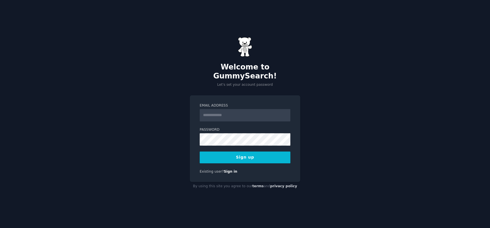
click at [233, 113] on input "Email Address" at bounding box center [245, 115] width 91 height 12
type input "**********"
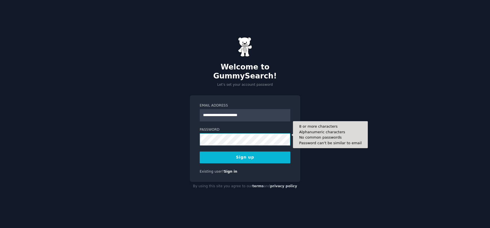
click at [200, 152] on button "Sign up" at bounding box center [245, 158] width 91 height 12
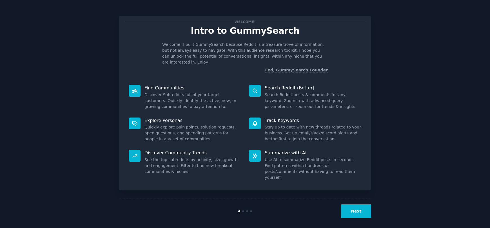
click at [362, 208] on button "Next" at bounding box center [356, 212] width 30 height 14
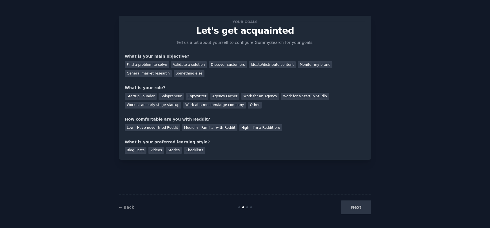
click at [360, 211] on div "Next" at bounding box center [329, 208] width 84 height 14
click at [144, 91] on div "Startup Founder Solopreneur Copywriter Agency Owner Work for an Agency Work for…" at bounding box center [245, 100] width 240 height 18
click at [142, 91] on div "Startup Founder Solopreneur Copywriter Agency Owner Work for an Agency Work for…" at bounding box center [245, 100] width 240 height 18
click at [142, 93] on div "Startup Founder" at bounding box center [141, 96] width 32 height 7
click at [361, 213] on div "Next" at bounding box center [329, 208] width 84 height 14
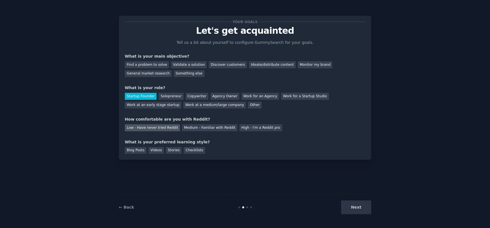
click at [169, 129] on div "Low - Have never tried Reddit" at bounding box center [152, 127] width 55 height 7
click at [183, 151] on div "Checklists" at bounding box center [193, 150] width 21 height 7
click at [364, 211] on div "Next" at bounding box center [329, 208] width 84 height 14
click at [343, 205] on div "Next" at bounding box center [329, 208] width 84 height 14
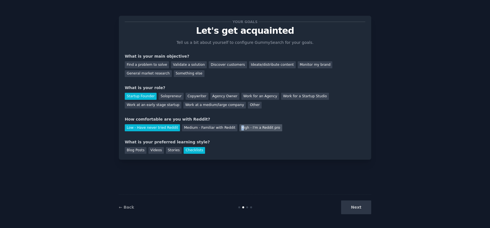
drag, startPoint x: 230, startPoint y: 129, endPoint x: 235, endPoint y: 130, distance: 4.9
click at [239, 129] on div "High - I'm a Reddit pro" at bounding box center [260, 127] width 43 height 7
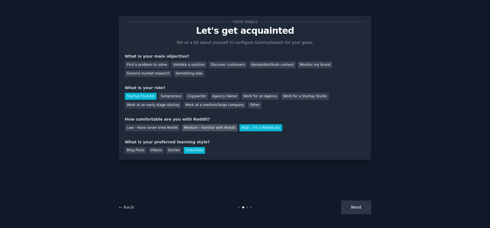
click at [207, 129] on div "Medium - Familiar with Reddit" at bounding box center [209, 127] width 55 height 7
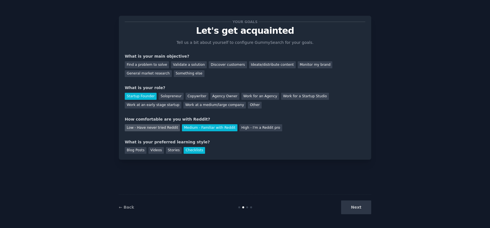
click at [165, 128] on div "Low - Have never tried Reddit" at bounding box center [152, 127] width 55 height 7
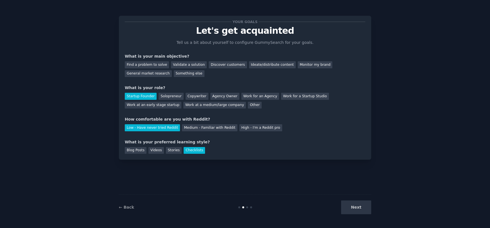
click at [359, 210] on div "Next" at bounding box center [329, 208] width 84 height 14
click at [175, 66] on div "Validate a solution" at bounding box center [189, 64] width 36 height 7
click at [375, 212] on div "Your goals Let's get acquainted Tell us a bit about yourself to configure Gummy…" at bounding box center [245, 114] width 474 height 212
click at [367, 210] on button "Next" at bounding box center [356, 208] width 30 height 14
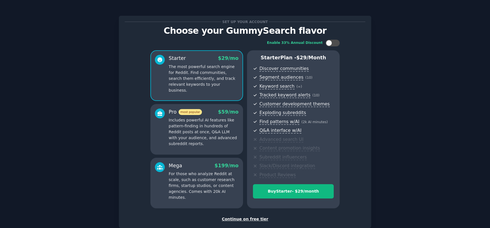
scroll to position [33, 0]
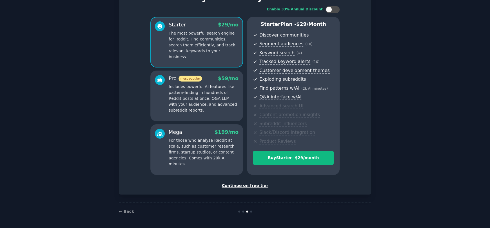
click at [248, 186] on div "Continue on free tier" at bounding box center [245, 186] width 240 height 6
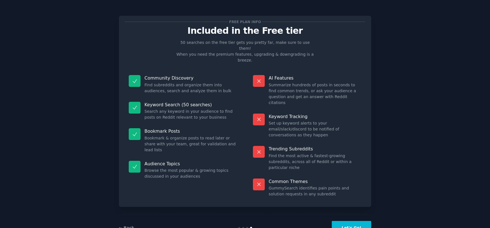
click at [352, 221] on button "Let's Go!" at bounding box center [351, 228] width 39 height 14
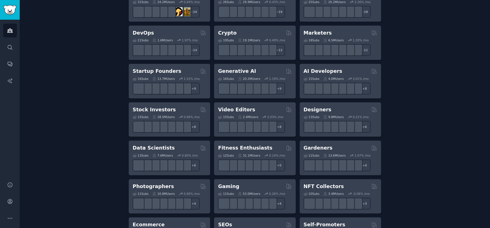
drag, startPoint x: 126, startPoint y: 59, endPoint x: 133, endPoint y: 55, distance: 7.2
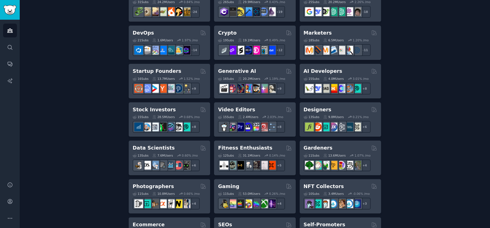
scroll to position [32, 0]
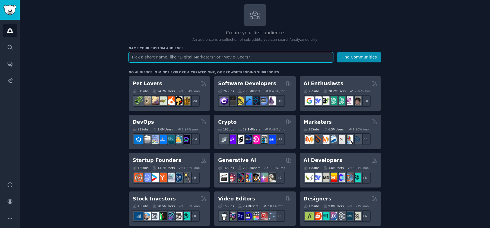
click at [189, 56] on input "text" at bounding box center [231, 57] width 204 height 10
type input "iptv"
click at [337, 52] on button "Find Communities" at bounding box center [359, 57] width 44 height 10
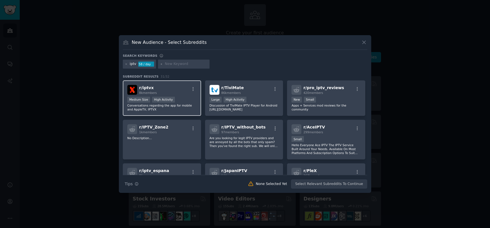
click at [175, 104] on p "Conversations regarding the app for mobile and AppleTV, IPTVX" at bounding box center [161, 108] width 69 height 8
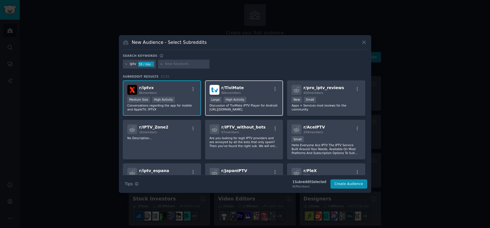
click at [258, 103] on div ">= 80th percentile for submissions / day Large High Activity" at bounding box center [243, 100] width 69 height 7
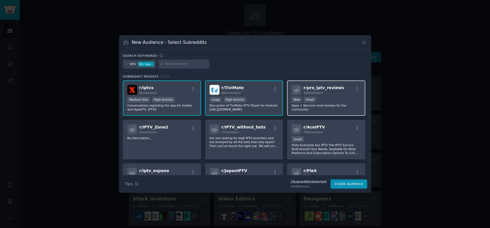
click at [340, 111] on div "r/ pro_iptv_reviews 420 members 100 - 1000 members New Small Apps + Services mo…" at bounding box center [326, 98] width 78 height 36
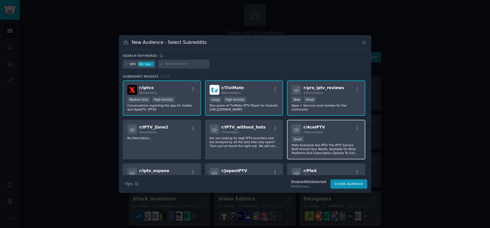
click at [324, 135] on div "r/ AceIPTV 299 members Small Hello Everyone Ace IPTV The IPTV Service Built Aro…" at bounding box center [326, 140] width 78 height 40
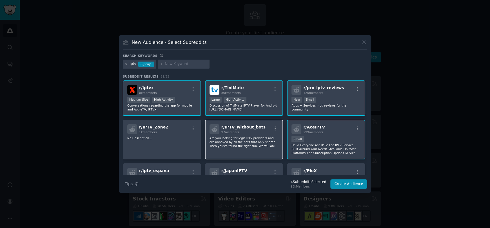
click at [247, 147] on p "Are you looking for legit IPTV providers and are annoyed by all the bots that o…" at bounding box center [243, 142] width 69 height 12
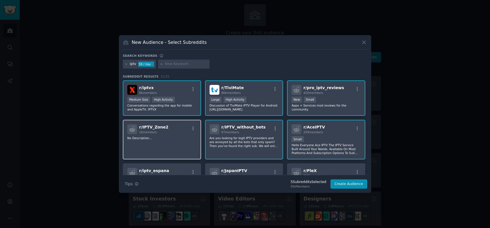
click at [182, 149] on div "r/ IPTV_Zone2 1k members No Description..." at bounding box center [162, 140] width 78 height 40
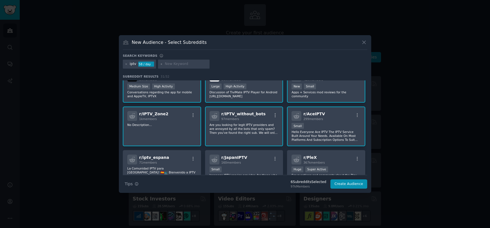
scroll to position [56, 0]
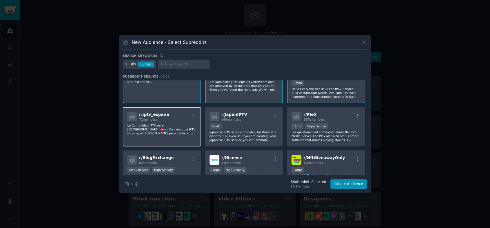
click at [177, 133] on p "La Comunidad IPTV para [GEOGRAPHIC_DATA]! 🇪🇸📺 Bienvenido a IPTV España, el [PER…" at bounding box center [161, 130] width 69 height 12
click at [180, 135] on div "r/ iptv_espana 71 members La Comunidad IPTV para [GEOGRAPHIC_DATA]! 🇪🇸📺 Bienven…" at bounding box center [162, 127] width 78 height 40
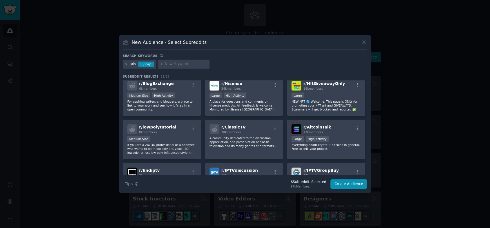
scroll to position [53, 0]
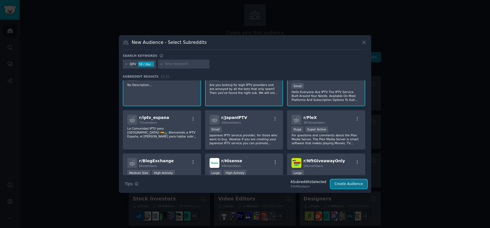
click at [347, 183] on button "Create Audience" at bounding box center [348, 185] width 37 height 10
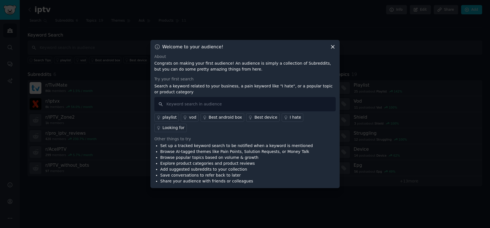
click at [332, 48] on icon at bounding box center [332, 46] width 3 height 3
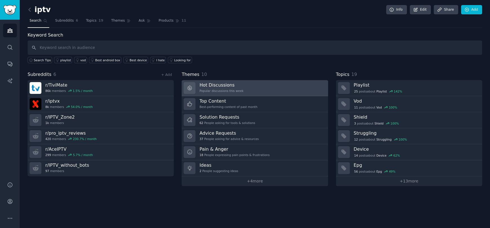
click at [230, 84] on h3 "Hot Discussions" at bounding box center [221, 85] width 44 height 6
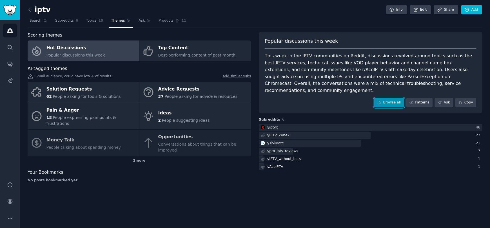
click at [387, 98] on link "Browse all" at bounding box center [389, 103] width 30 height 10
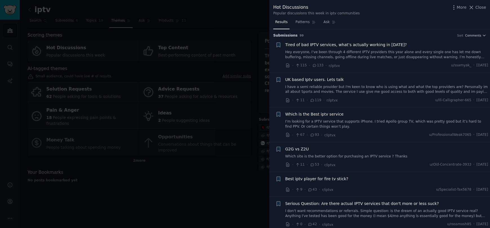
click at [348, 44] on span "Tired of bad IPTV services, what’s actually working in [DATE]?" at bounding box center [346, 45] width 122 height 6
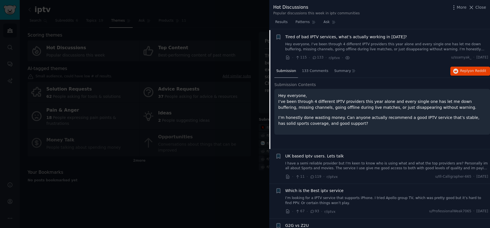
scroll to position [9, 0]
click at [293, 70] on span "Submission" at bounding box center [286, 70] width 20 height 5
click at [305, 70] on span "133 Comments" at bounding box center [315, 70] width 26 height 5
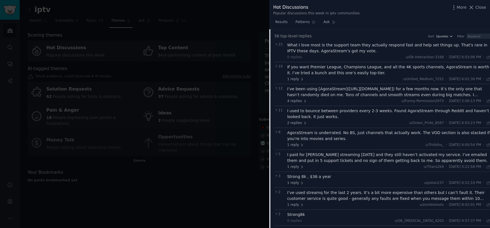
scroll to position [234, 0]
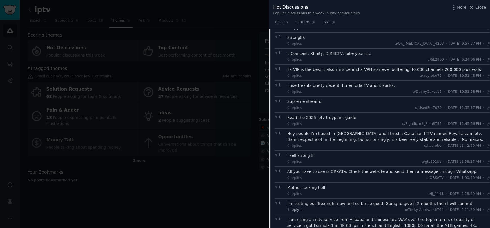
click at [201, 182] on div at bounding box center [245, 114] width 490 height 228
